Goal: Task Accomplishment & Management: Manage account settings

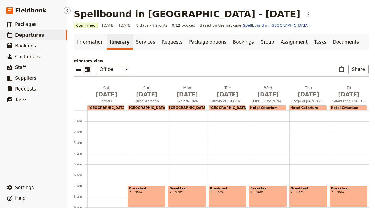
click at [30, 36] on span "Departures" at bounding box center [29, 34] width 29 height 5
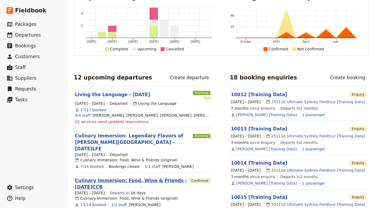
scroll to position [44, 0]
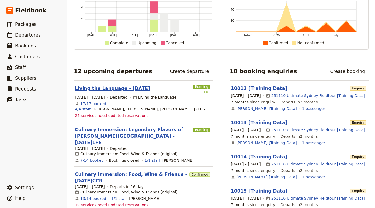
click at [127, 86] on link "Living the Language - [DATE]" at bounding box center [112, 88] width 75 height 6
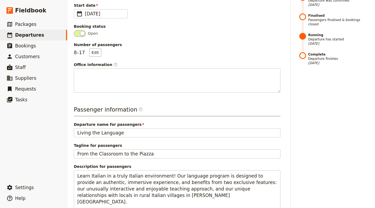
scroll to position [113, 0]
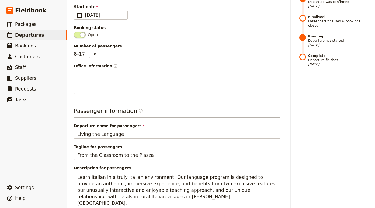
click at [313, 21] on span "Finalised Passengers finalised & bookings closed" at bounding box center [338, 21] width 60 height 13
click at [303, 20] on span at bounding box center [302, 21] width 7 height 13
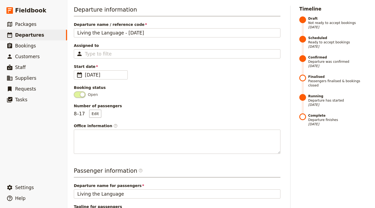
scroll to position [61, 0]
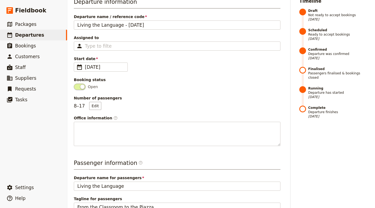
click at [79, 88] on span at bounding box center [80, 86] width 12 height 6
click at [74, 83] on input "Open" at bounding box center [74, 83] width 0 height 0
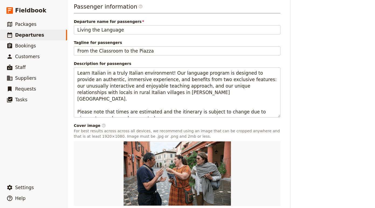
scroll to position [253, 0]
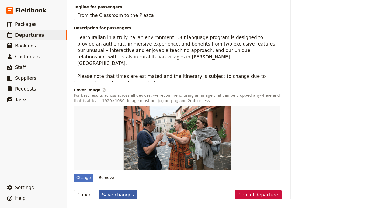
click at [114, 198] on button "Save changes" at bounding box center [118, 194] width 39 height 9
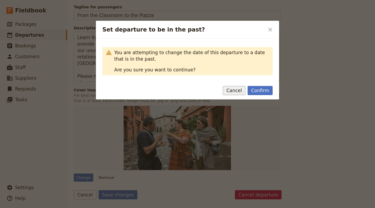
drag, startPoint x: 258, startPoint y: 90, endPoint x: 238, endPoint y: 91, distance: 20.2
click at [238, 91] on div "Confirm Cancel" at bounding box center [187, 90] width 170 height 9
click at [238, 91] on button "Cancel" at bounding box center [234, 90] width 23 height 9
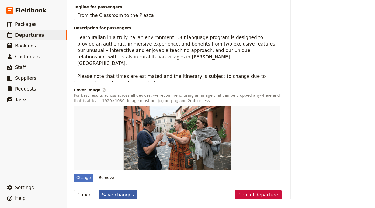
click at [121, 195] on button "Save changes" at bounding box center [118, 194] width 39 height 9
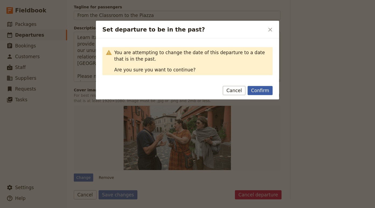
click at [266, 90] on button "Confirm" at bounding box center [259, 90] width 25 height 9
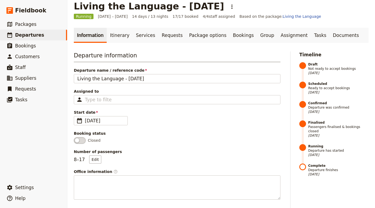
scroll to position [0, 0]
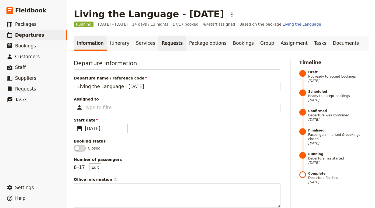
click at [160, 43] on link "Requests" at bounding box center [171, 43] width 27 height 15
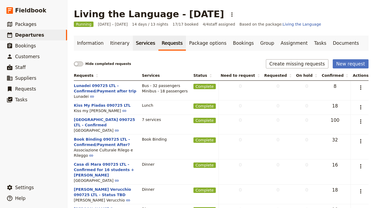
click at [133, 45] on link "Services" at bounding box center [146, 43] width 26 height 15
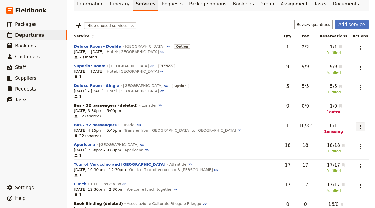
scroll to position [40, 0]
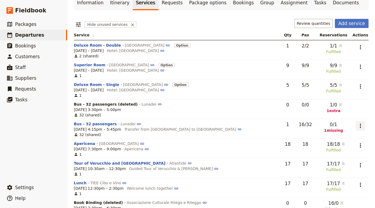
click at [362, 126] on button "​" at bounding box center [360, 125] width 9 height 9
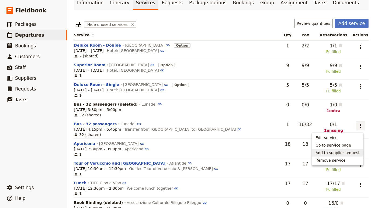
click at [343, 152] on span "Add to supplier request" at bounding box center [337, 152] width 44 height 5
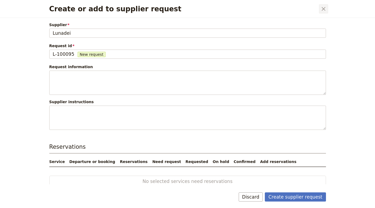
click at [320, 7] on icon "Close dialog" at bounding box center [323, 9] width 6 height 6
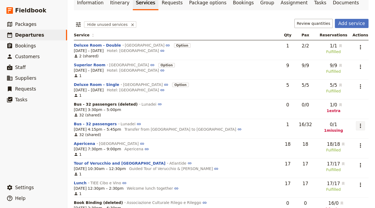
click at [359, 125] on icon "Actions" at bounding box center [360, 126] width 6 height 6
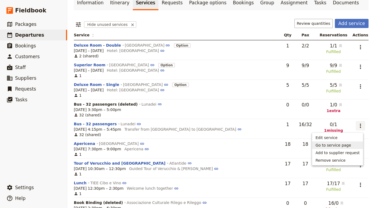
click at [359, 145] on span "Go to service page" at bounding box center [337, 144] width 44 height 5
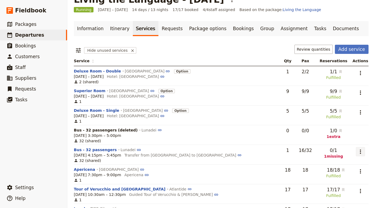
scroll to position [15, 0]
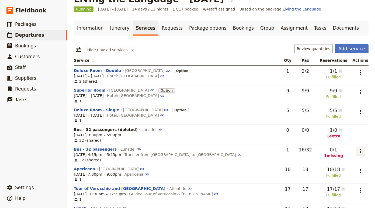
click at [358, 153] on icon "Actions" at bounding box center [360, 151] width 6 height 6
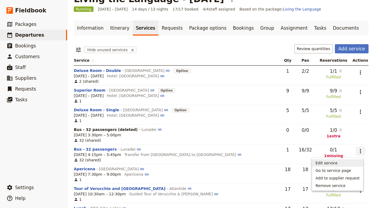
click at [342, 160] on span "Edit service" at bounding box center [337, 162] width 44 height 5
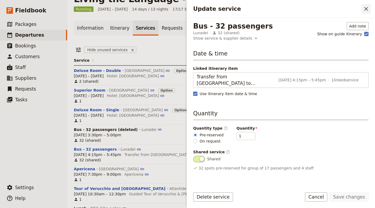
click at [366, 10] on icon "Close drawer" at bounding box center [366, 9] width 6 height 6
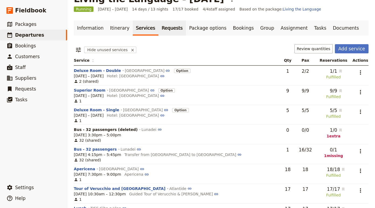
click at [158, 27] on link "Requests" at bounding box center [171, 27] width 27 height 15
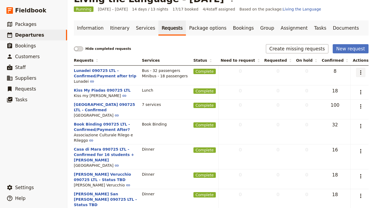
click at [361, 70] on icon "Actions" at bounding box center [360, 72] width 6 height 6
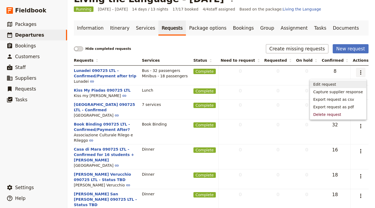
click at [333, 83] on span "Edit request" at bounding box center [324, 84] width 23 height 5
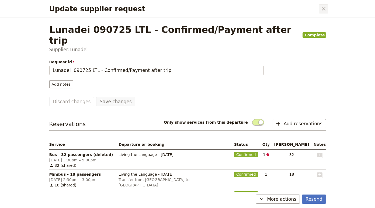
click at [320, 7] on icon "Close dialog" at bounding box center [323, 9] width 6 height 6
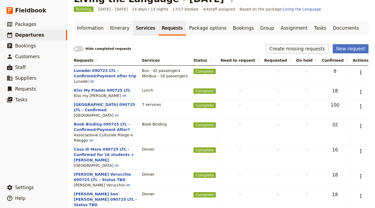
click at [144, 26] on link "Services" at bounding box center [146, 27] width 26 height 15
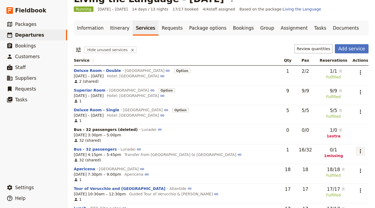
click at [359, 151] on icon "Actions" at bounding box center [360, 151] width 6 height 6
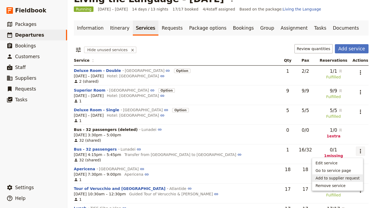
click at [357, 178] on span "Add to supplier request" at bounding box center [337, 177] width 44 height 5
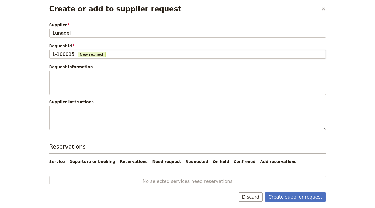
click at [62, 55] on span "L-100095" at bounding box center [64, 54] width 22 height 6
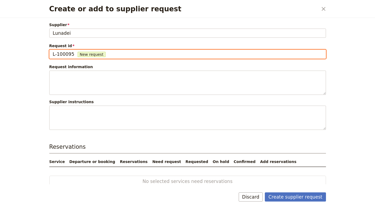
click at [53, 50] on input "L-100095" at bounding box center [53, 50] width 0 height 0
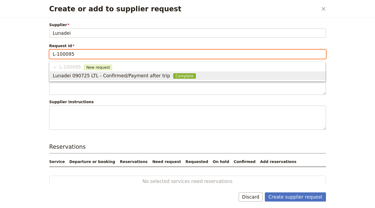
click at [104, 76] on span "Lunadei 090725 LTL - Confirmed/Payment after trip" at bounding box center [111, 75] width 117 height 6
type input "Lunadei 090725 LTL - Confirmed/Payment after trip"
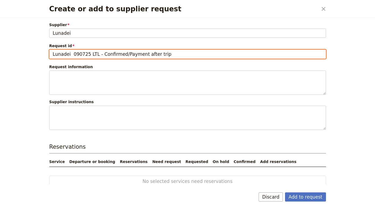
scroll to position [4, 0]
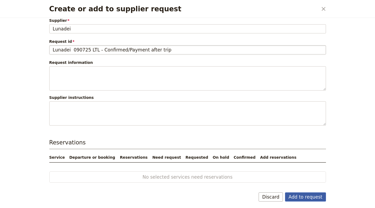
click at [308, 197] on button "Add to request" at bounding box center [305, 196] width 41 height 9
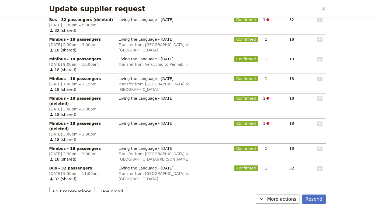
scroll to position [142, 0]
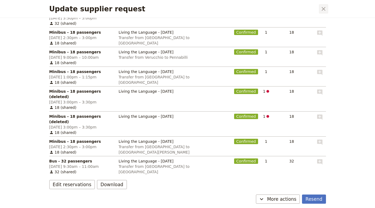
click at [322, 8] on icon "Close dialog" at bounding box center [323, 9] width 6 height 6
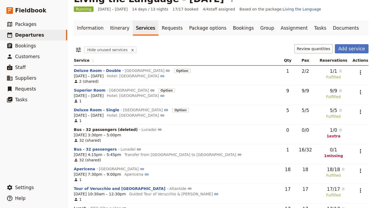
scroll to position [23, 0]
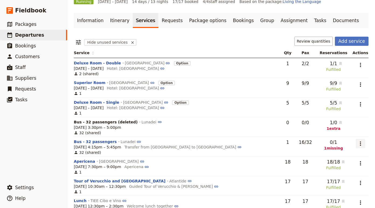
click at [360, 144] on icon "Actions" at bounding box center [360, 143] width 6 height 6
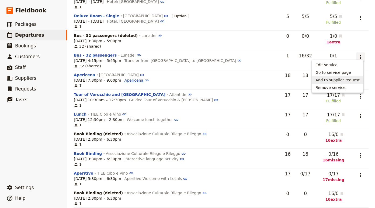
scroll to position [114, 0]
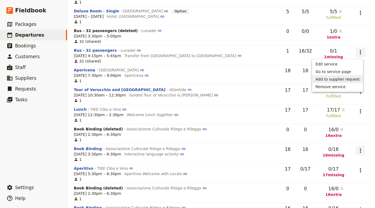
click at [361, 152] on icon "Actions" at bounding box center [360, 150] width 6 height 6
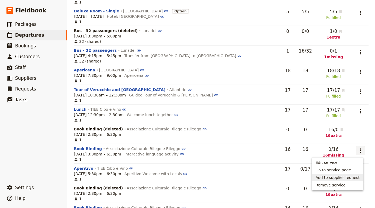
click at [348, 176] on span "Add to supplier request" at bounding box center [337, 177] width 44 height 5
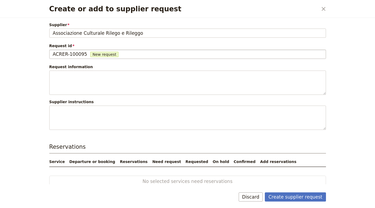
click at [67, 54] on span "ACRER-100095" at bounding box center [70, 54] width 34 height 6
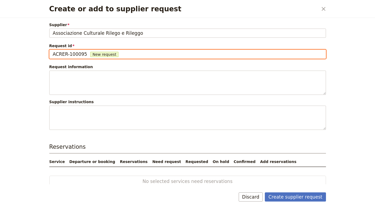
click at [53, 50] on input "ACRER-100095" at bounding box center [53, 50] width 0 height 0
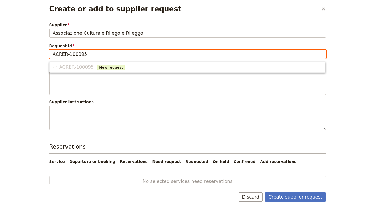
click at [147, 63] on li "ACRER-100095 New request" at bounding box center [187, 67] width 275 height 9
click at [146, 66] on li "ACRER-100095 New request" at bounding box center [187, 67] width 275 height 9
drag, startPoint x: 94, startPoint y: 55, endPoint x: 36, endPoint y: 53, distance: 57.7
click at [36, 54] on div "Create or add to supplier request ​ Supplier Associazione Culturale Rilego e Ri…" at bounding box center [187, 104] width 375 height 208
click at [72, 52] on input "ACRER-100095" at bounding box center [188, 54] width 270 height 6
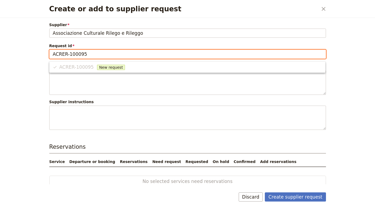
click at [67, 54] on input "ACRER-100095" at bounding box center [188, 54] width 270 height 6
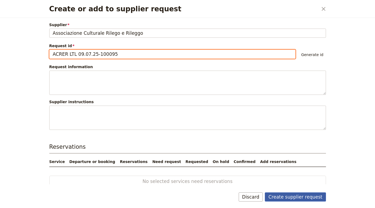
type input "ACRER LTL 09.07.25-100095"
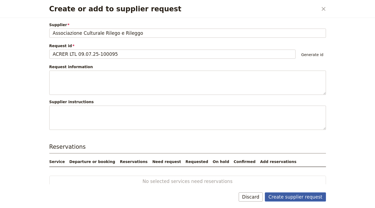
click at [289, 194] on button "Create supplier request" at bounding box center [295, 196] width 61 height 9
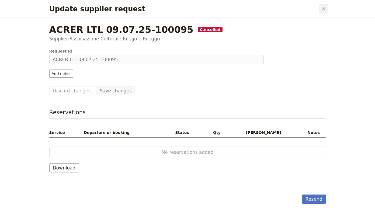
click at [323, 8] on icon "Close dialog" at bounding box center [323, 9] width 6 height 6
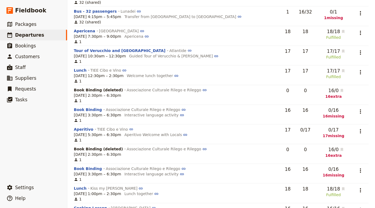
scroll to position [161, 0]
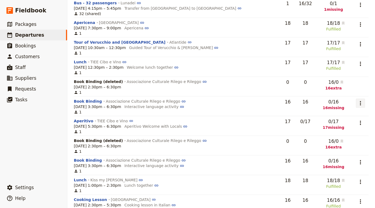
click at [357, 105] on icon "Actions" at bounding box center [360, 103] width 6 height 6
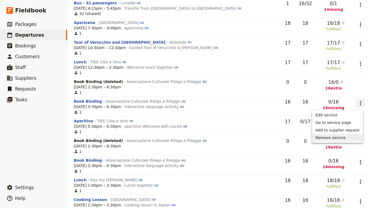
click at [201, 156] on td "Book Binding Associazione Culturale Rilego e Rileggo [DATE] 3:30pm – 6:30pm Int…" at bounding box center [178, 165] width 208 height 20
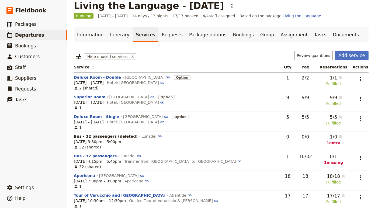
scroll to position [0, 0]
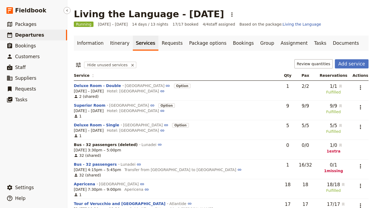
click at [29, 36] on span "Departures" at bounding box center [29, 34] width 29 height 5
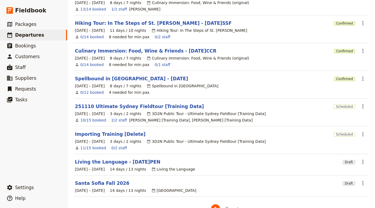
scroll to position [139, 0]
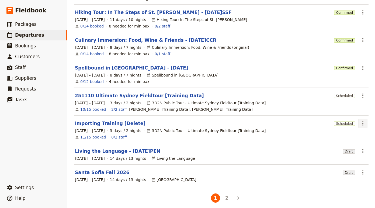
click at [363, 120] on icon "Actions" at bounding box center [362, 123] width 6 height 6
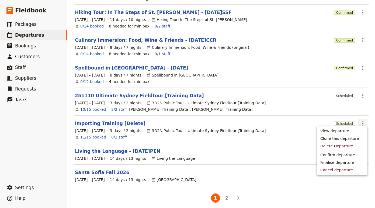
click at [271, 106] on div "10/15 booked 2/2 staff [PERSON_NAME] [Training Data], [PERSON_NAME] [Training D…" at bounding box center [221, 109] width 294 height 6
